Goal: Task Accomplishment & Management: Use online tool/utility

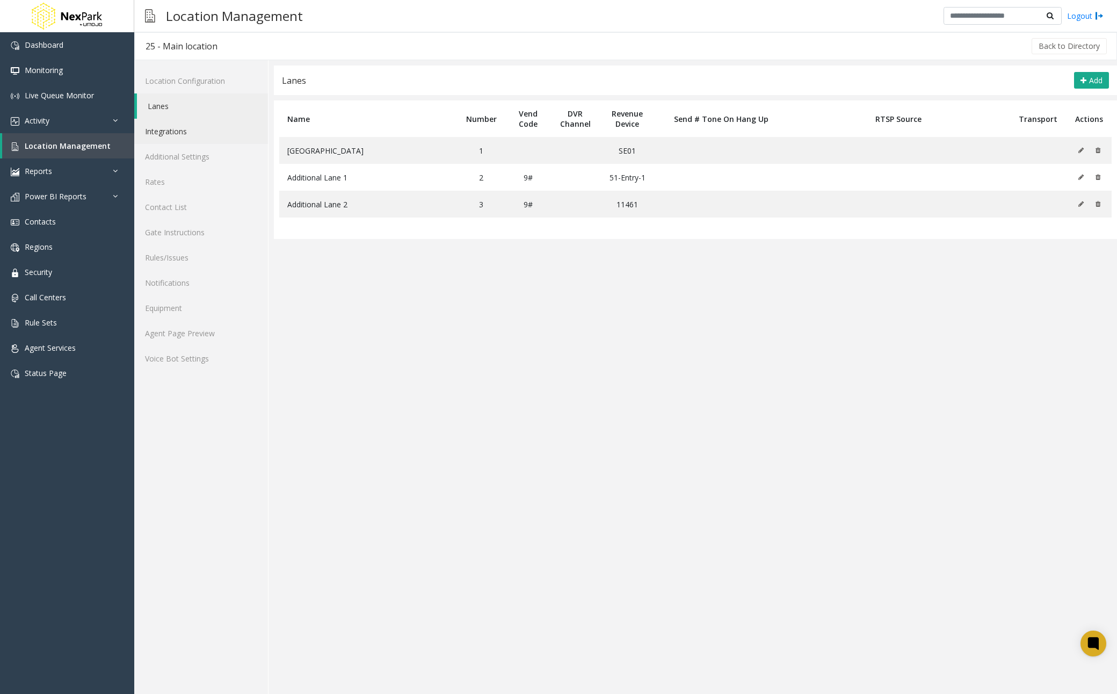
click at [170, 132] on link "Integrations" at bounding box center [201, 131] width 134 height 25
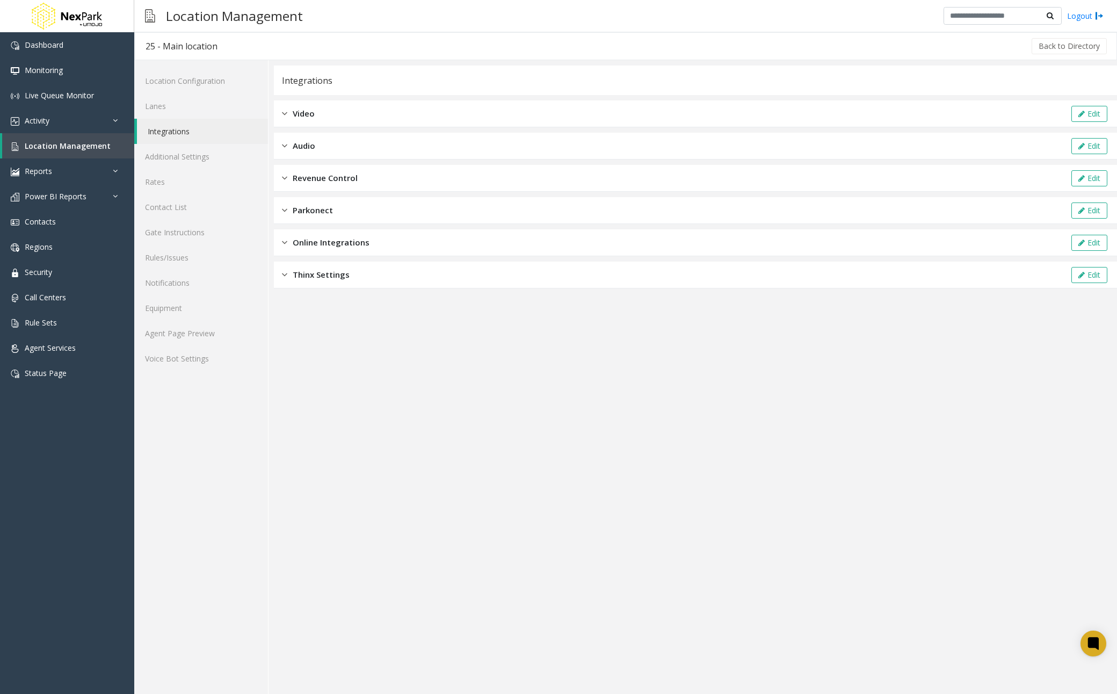
click at [405, 240] on div "Online Integrations Edit" at bounding box center [695, 242] width 843 height 27
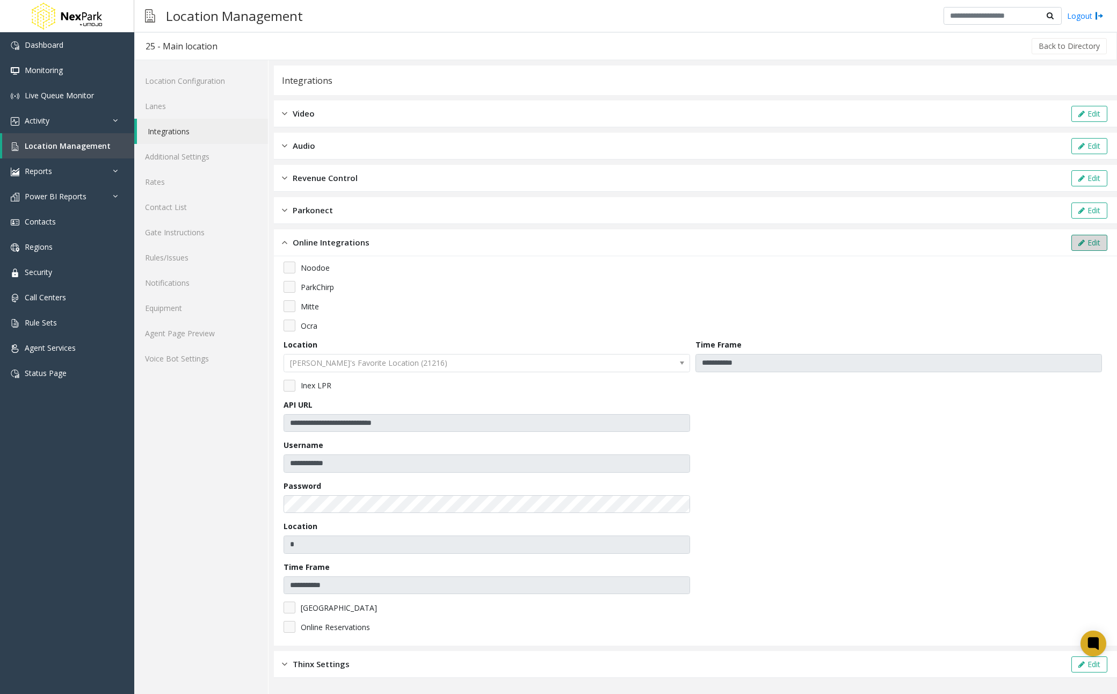
click at [1082, 241] on icon at bounding box center [1082, 243] width 6 height 8
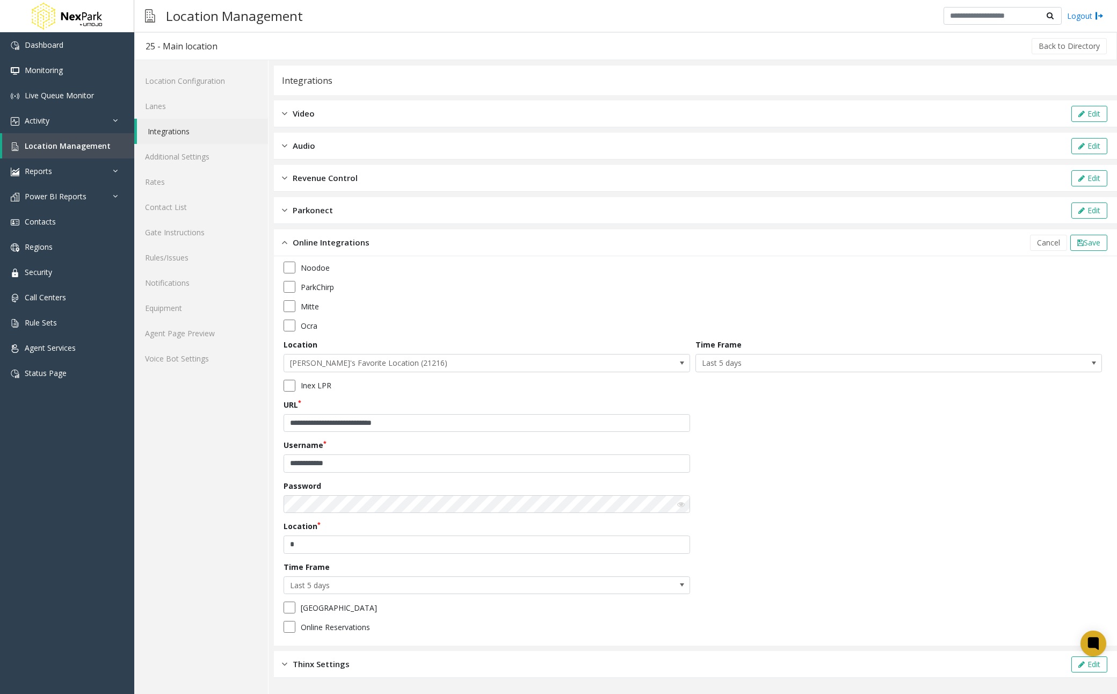
click at [307, 287] on label "ParkChirp" at bounding box center [317, 286] width 33 height 11
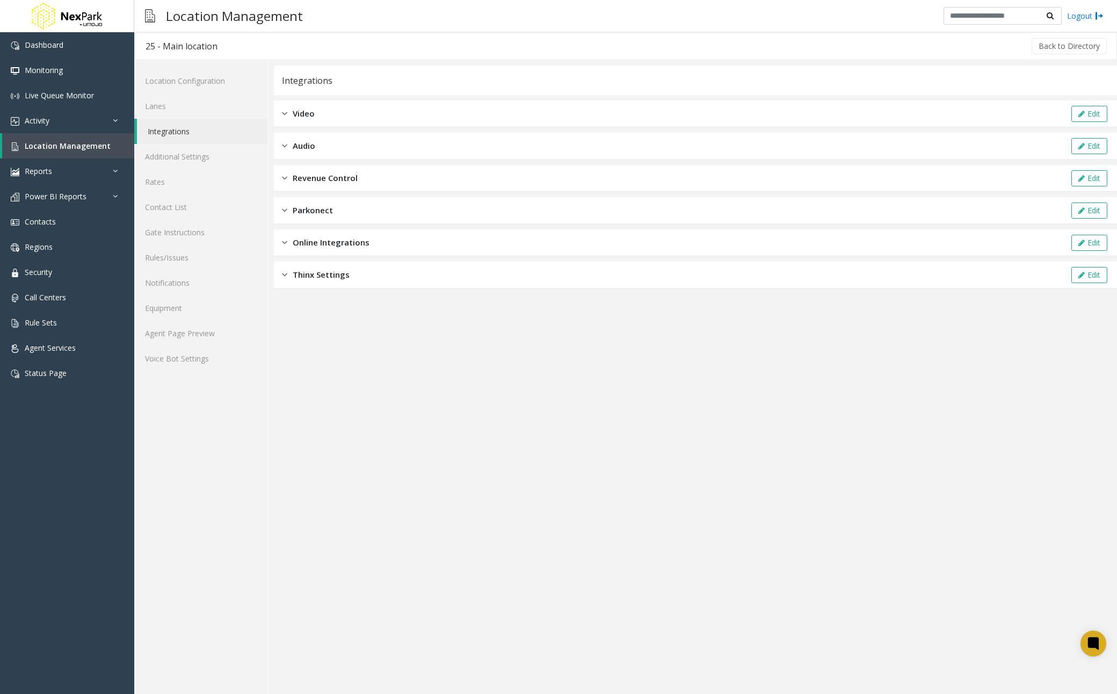
click at [320, 243] on span "Online Integrations" at bounding box center [331, 242] width 77 height 12
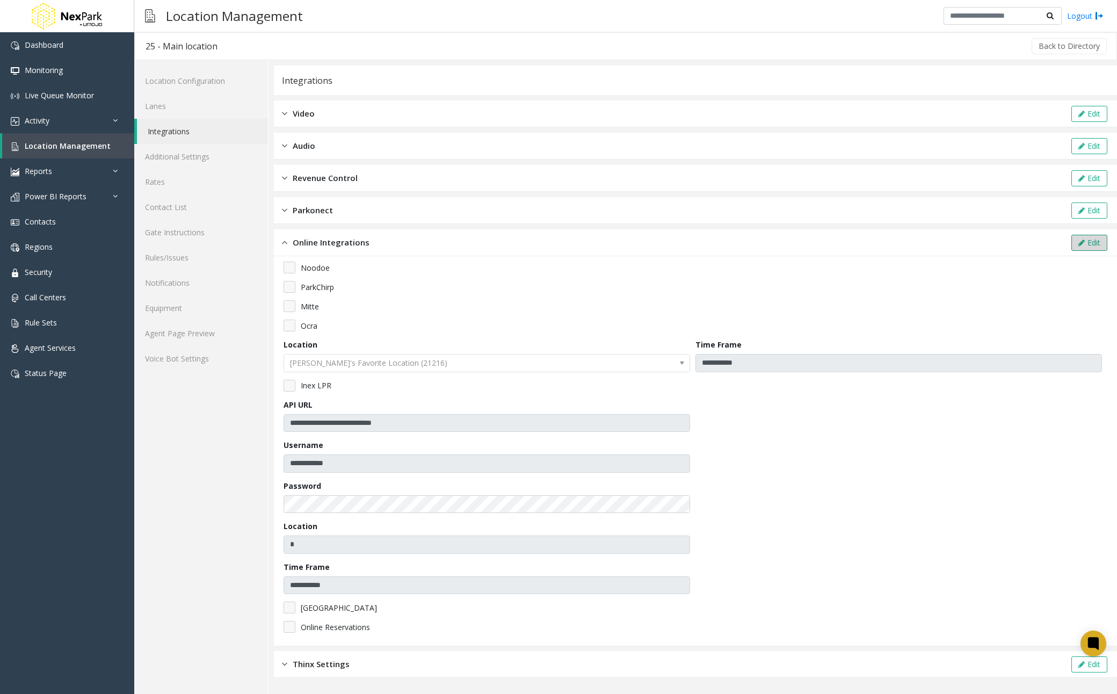
click at [1079, 239] on icon at bounding box center [1082, 243] width 6 height 8
